Goal: Entertainment & Leisure: Consume media (video, audio)

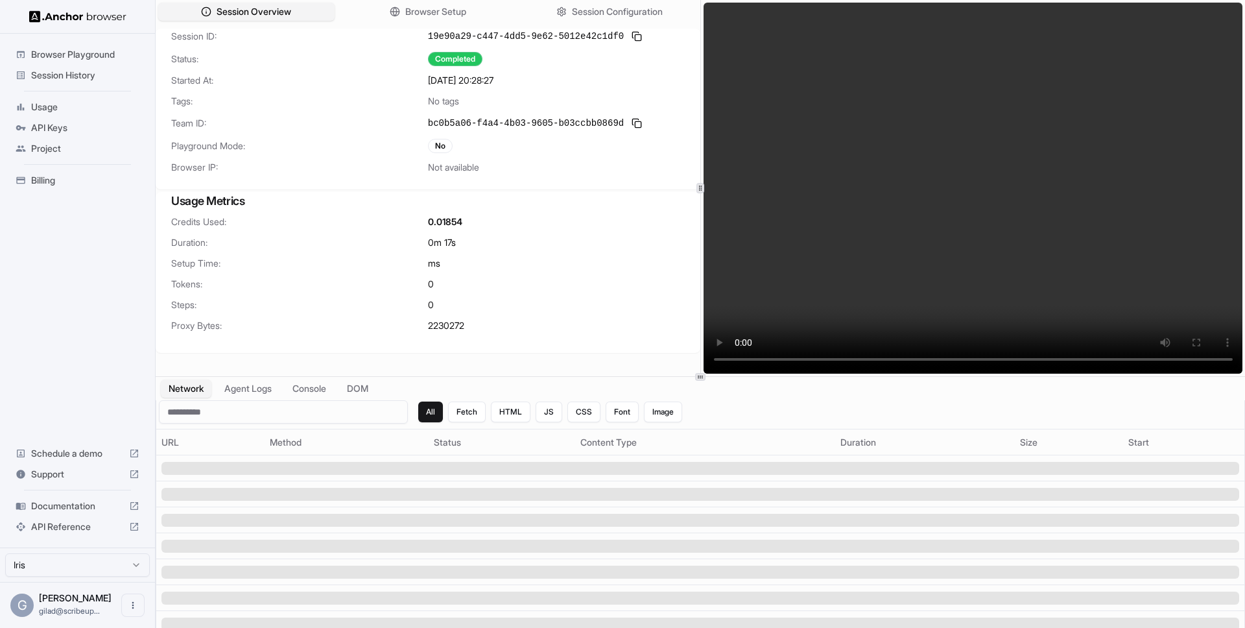
click at [1052, 163] on video at bounding box center [974, 188] width 540 height 371
